Goal: Task Accomplishment & Management: Manage account settings

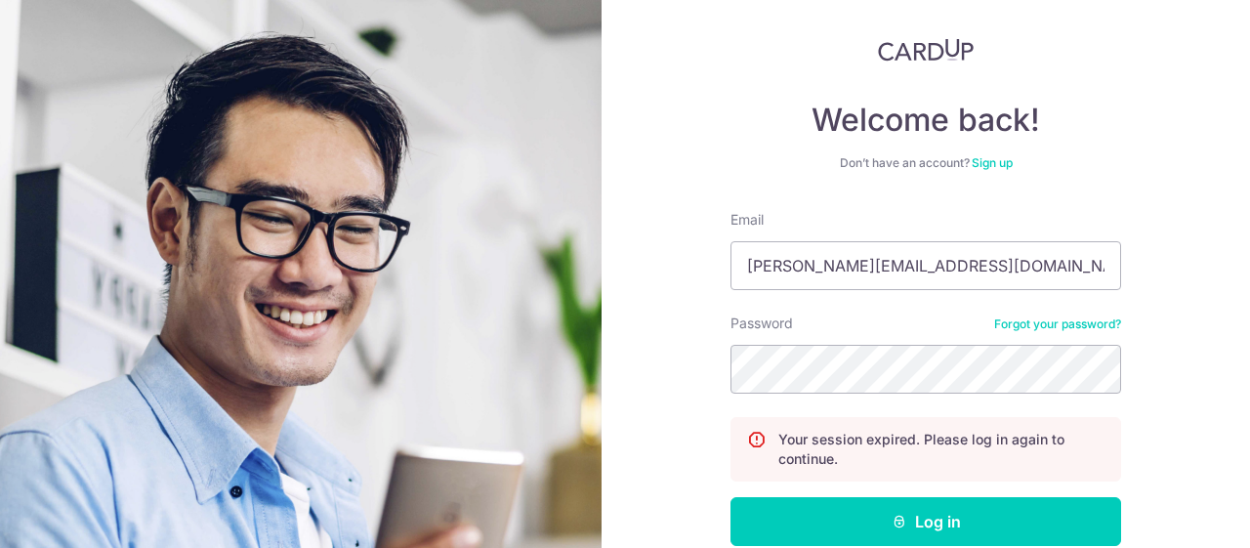
scroll to position [195, 0]
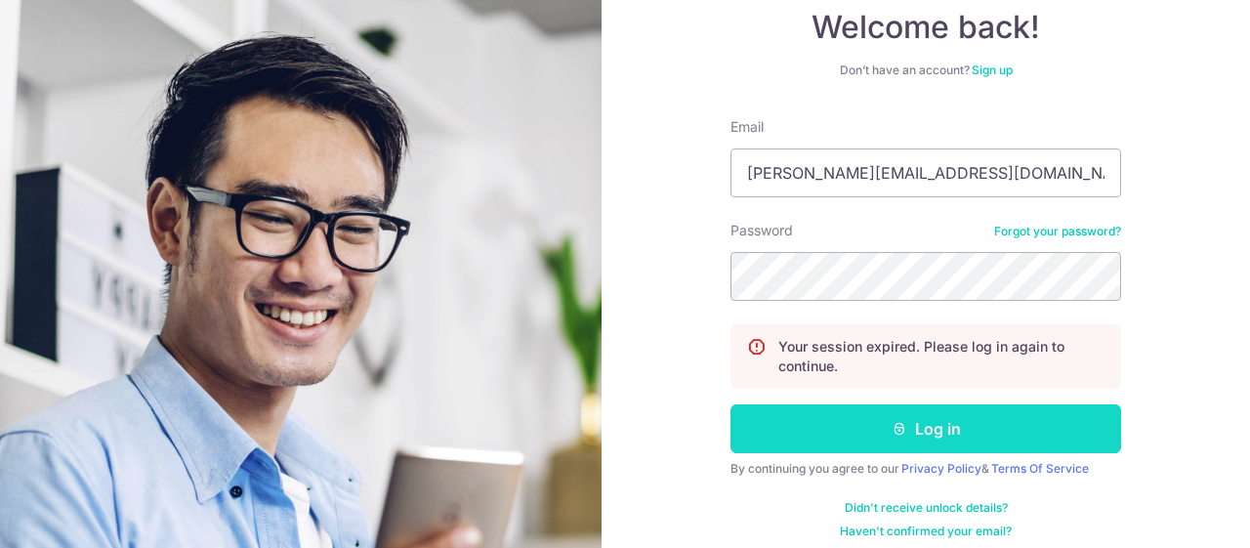
click at [896, 422] on icon "submit" at bounding box center [900, 429] width 16 height 16
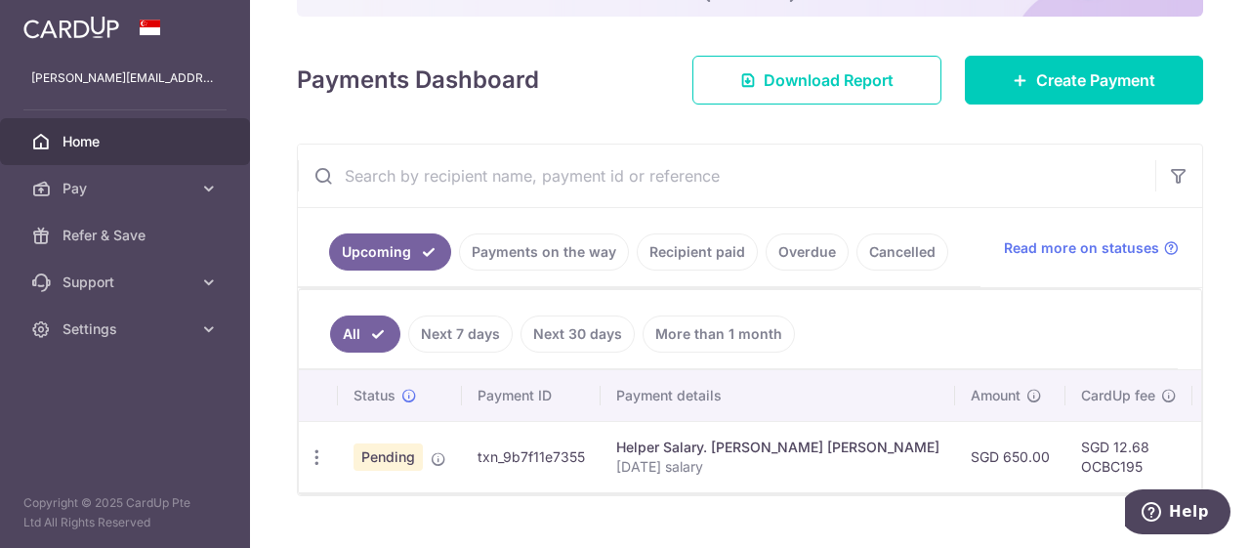
scroll to position [267, 0]
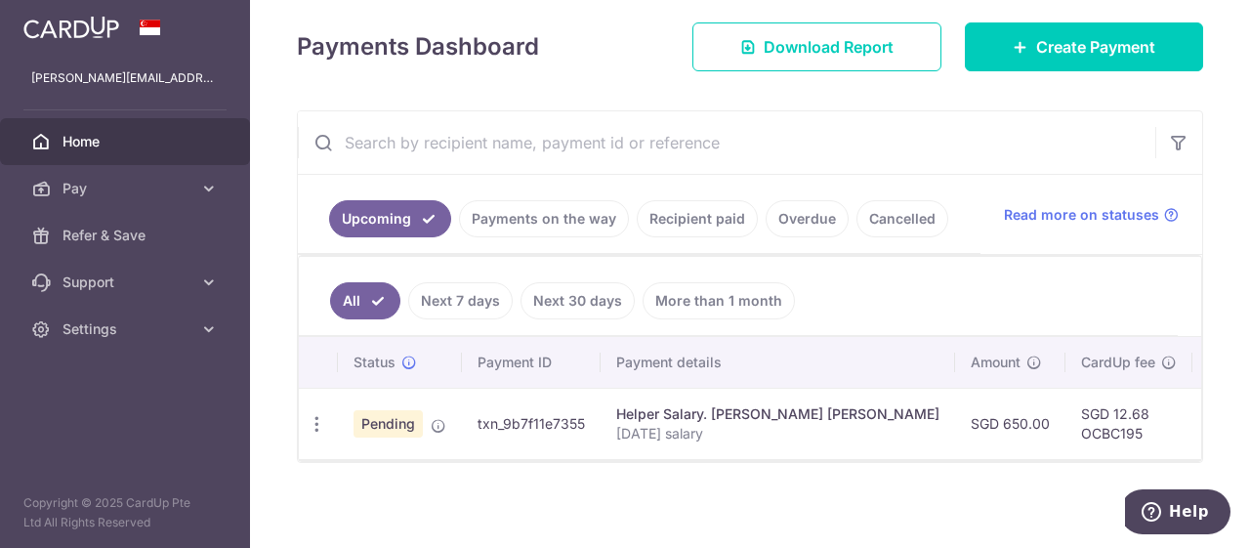
click at [532, 210] on link "Payments on the way" at bounding box center [544, 218] width 170 height 37
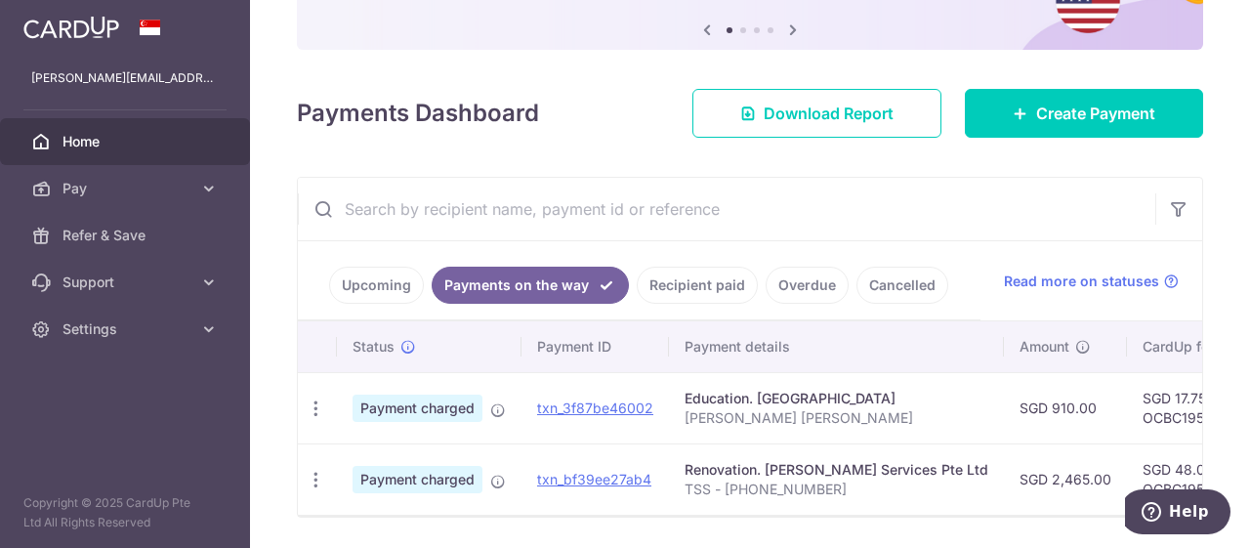
scroll to position [257, 0]
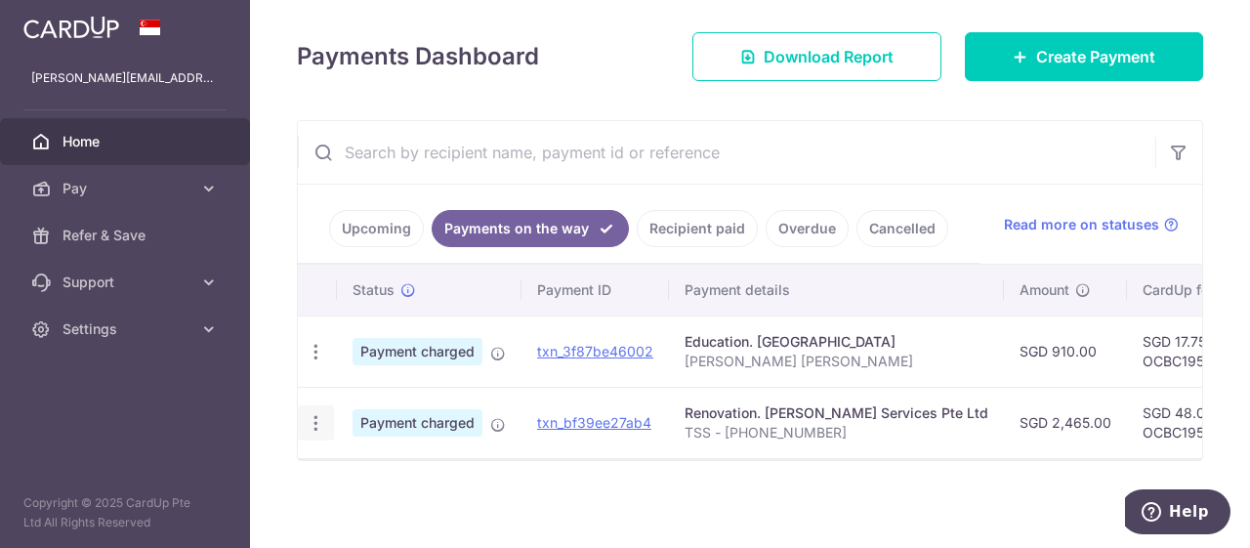
click at [323, 421] on icon "button" at bounding box center [316, 423] width 21 height 21
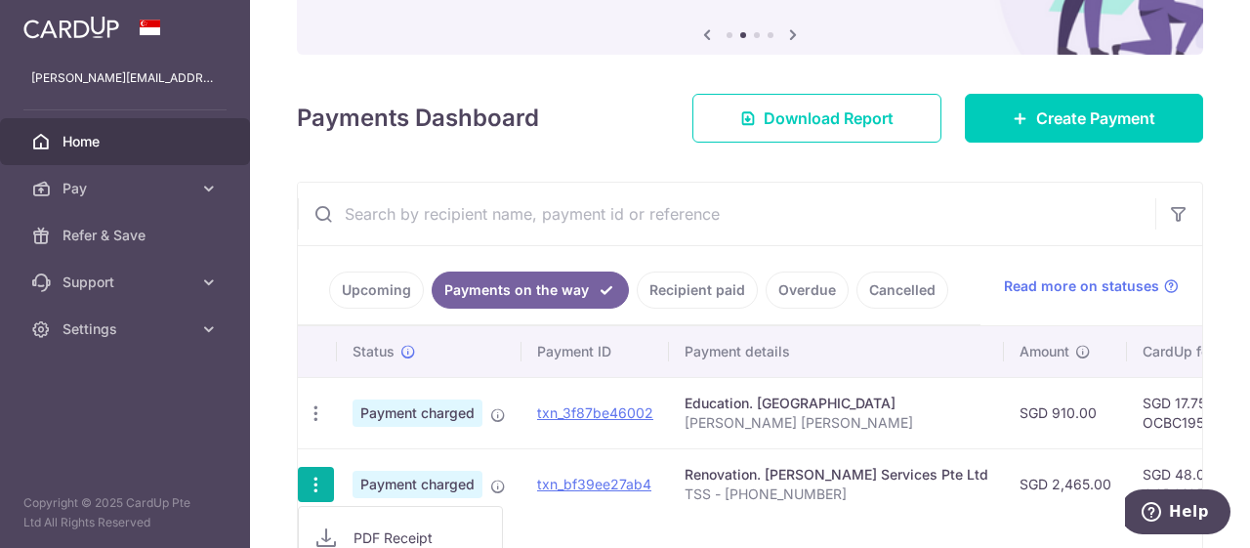
scroll to position [330, 0]
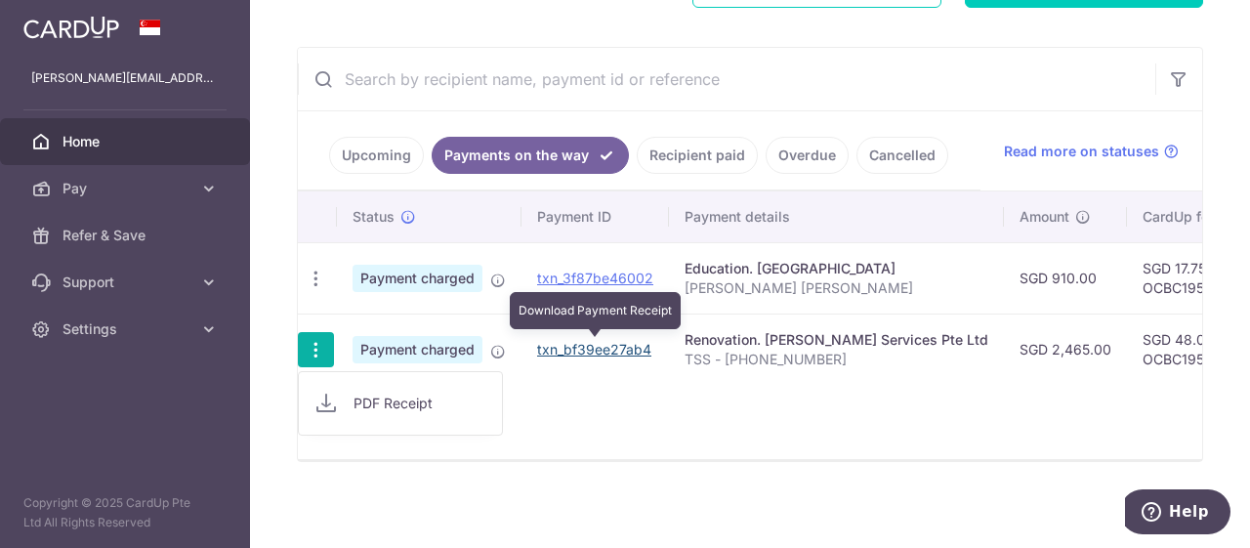
click at [569, 345] on link "txn_bf39ee27ab4" at bounding box center [594, 349] width 114 height 17
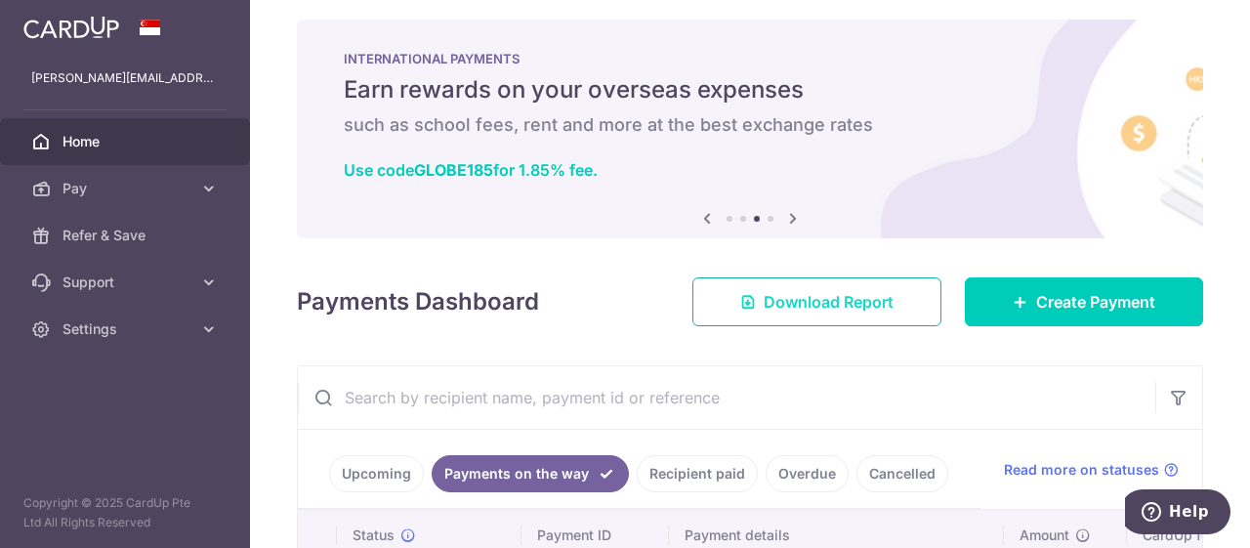
scroll to position [0, 0]
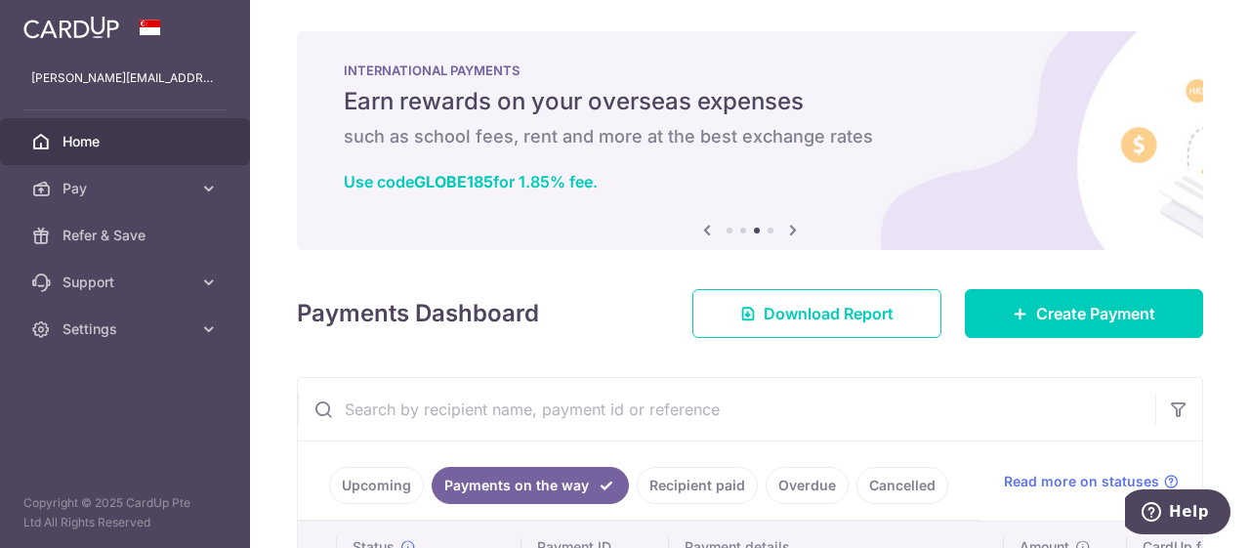
click at [124, 130] on link "Home" at bounding box center [125, 141] width 250 height 47
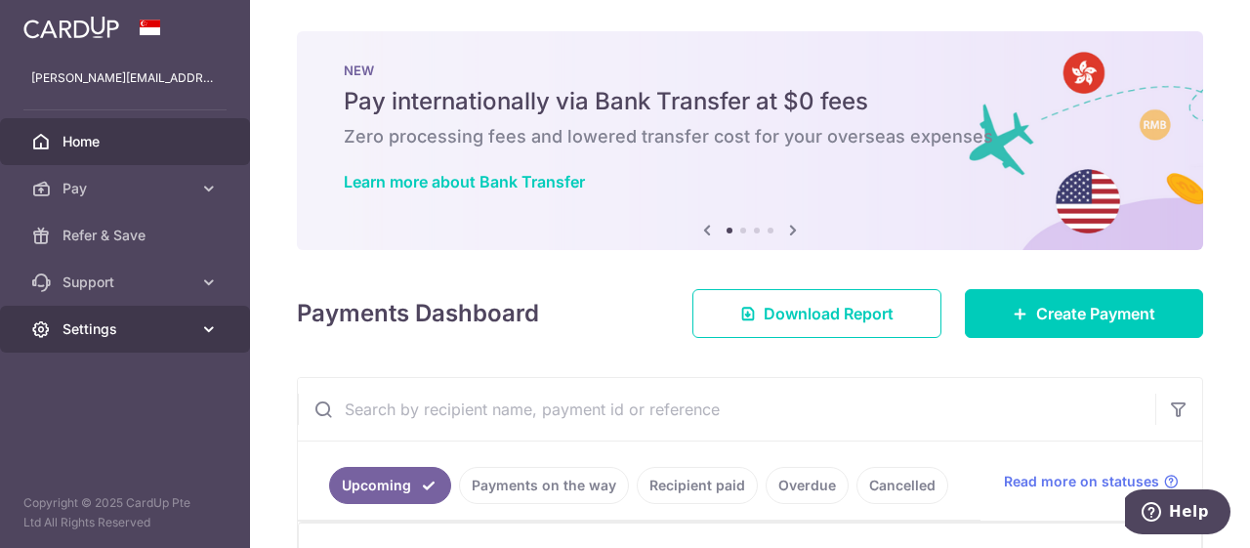
click at [94, 332] on span "Settings" at bounding box center [127, 329] width 129 height 20
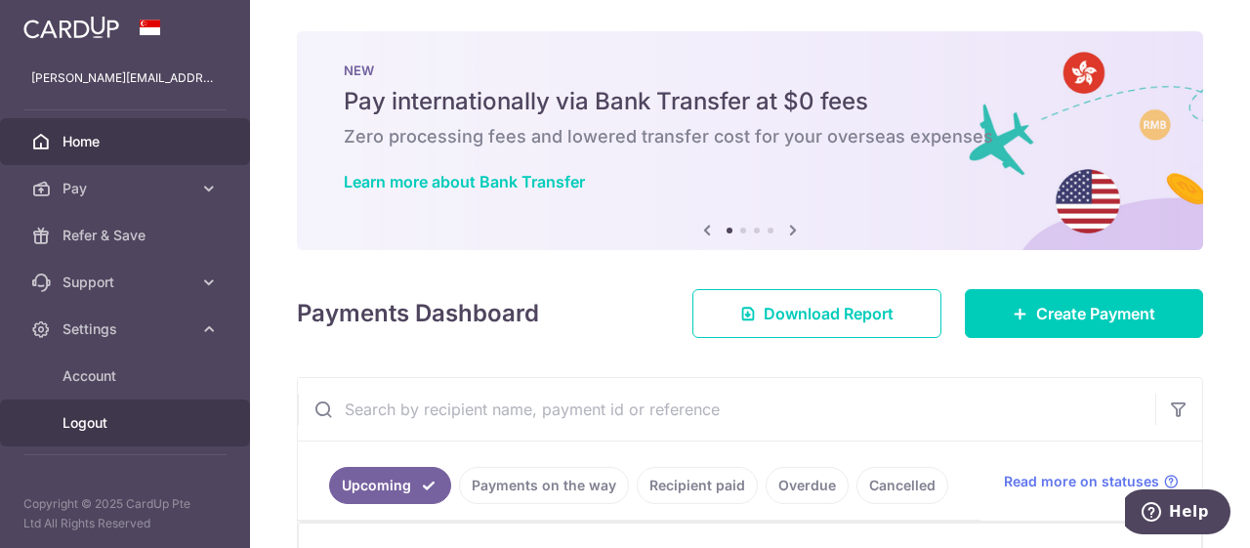
click at [103, 418] on span "Logout" at bounding box center [127, 423] width 129 height 20
